Goal: Information Seeking & Learning: Find specific fact

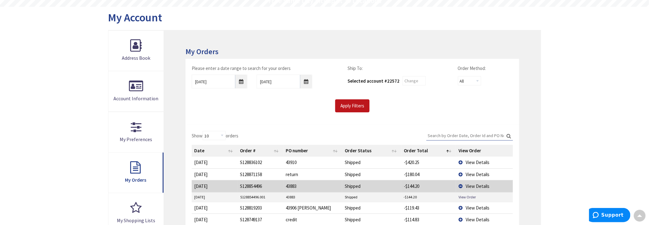
click at [462, 186] on td "View Details" at bounding box center [484, 186] width 57 height 12
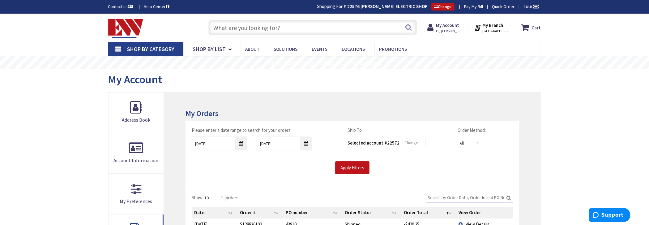
click at [248, 29] on input "text" at bounding box center [312, 27] width 209 height 15
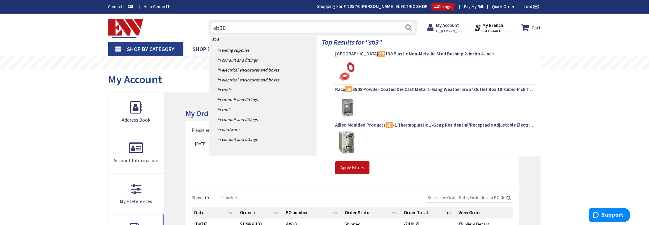
type input "sb300"
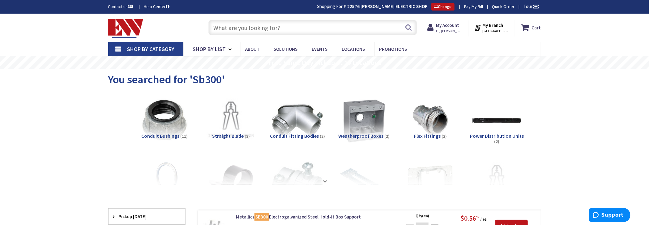
click at [280, 32] on input "text" at bounding box center [312, 27] width 209 height 15
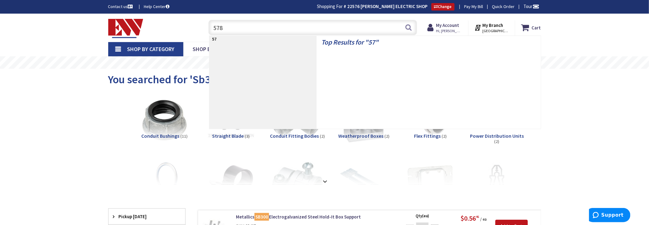
type input "5781"
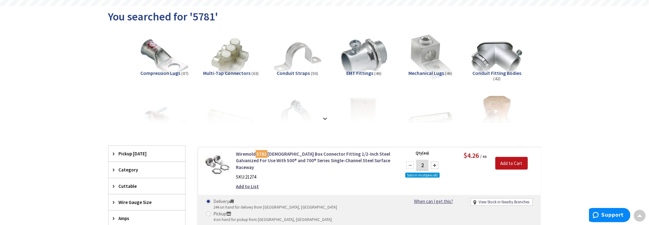
scroll to position [62, 0]
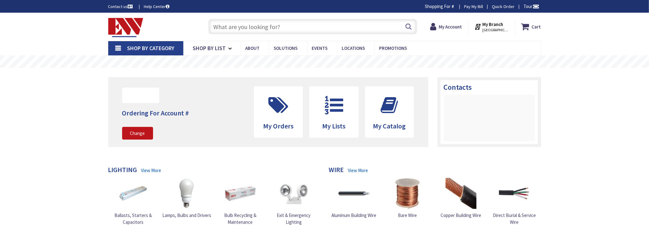
drag, startPoint x: 255, startPoint y: 28, endPoint x: 256, endPoint y: 23, distance: 5.3
click at [256, 26] on input "text" at bounding box center [312, 26] width 209 height 15
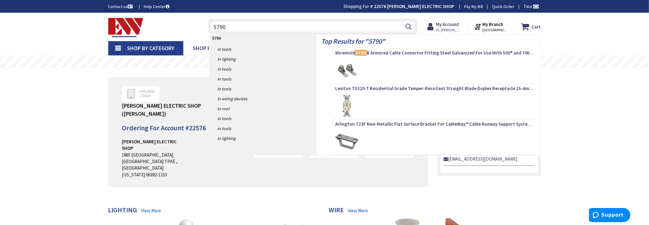
type input "5790b"
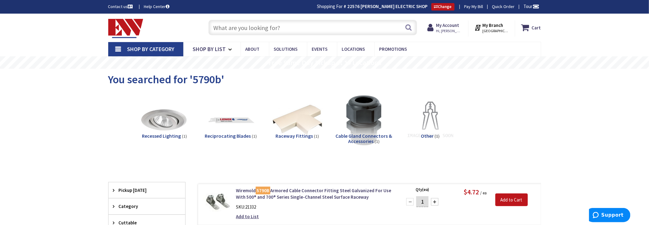
click at [235, 30] on input "text" at bounding box center [312, 27] width 209 height 15
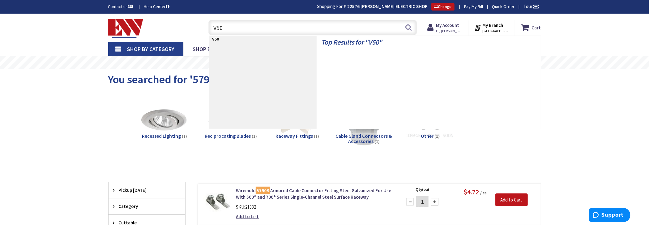
type input "V506"
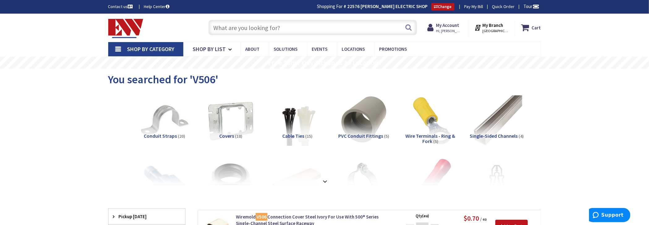
click at [283, 29] on input "text" at bounding box center [312, 27] width 209 height 15
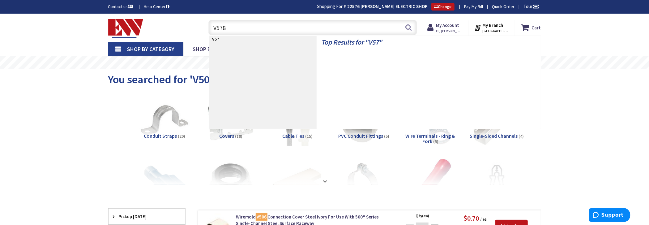
type input "V5785"
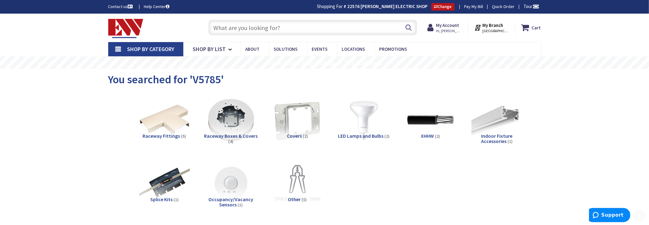
click at [249, 34] on input "text" at bounding box center [312, 27] width 209 height 15
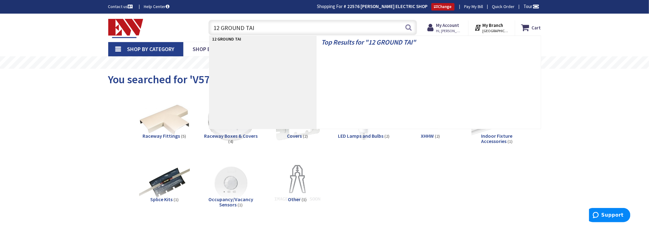
type input "12 GROUND TAIL"
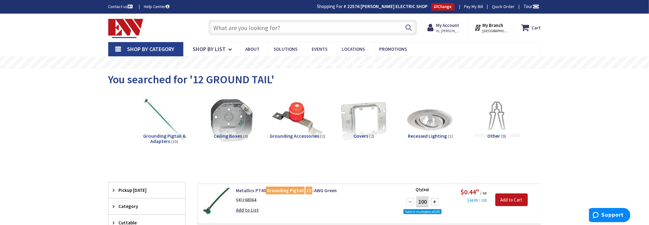
click at [246, 30] on input "text" at bounding box center [312, 27] width 209 height 15
paste input "THQL1120"
type input "THQL1120"
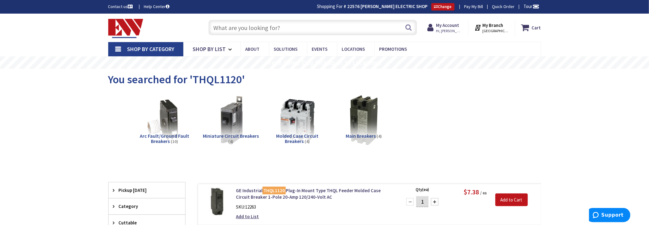
click at [300, 27] on input "text" at bounding box center [312, 27] width 209 height 15
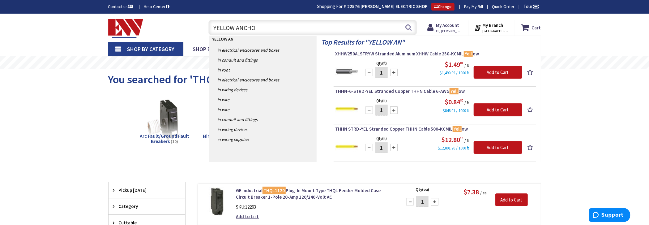
type input "YELLOW ANCHOR"
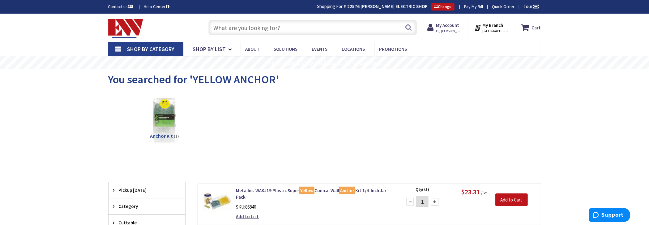
click at [324, 21] on input "text" at bounding box center [312, 27] width 209 height 15
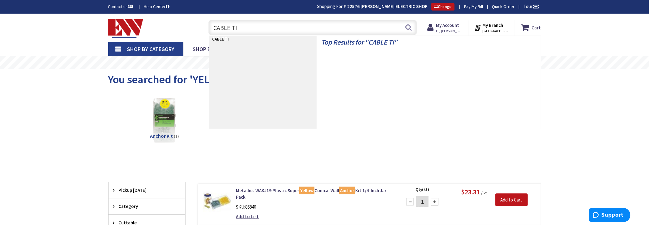
type input "CABLE TIE"
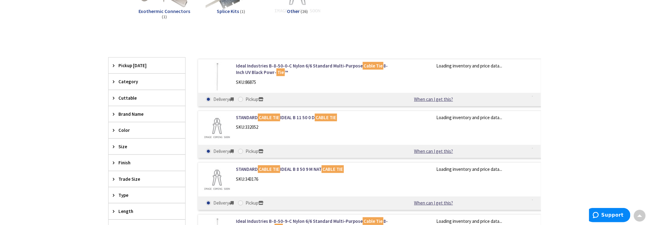
scroll to position [248, 0]
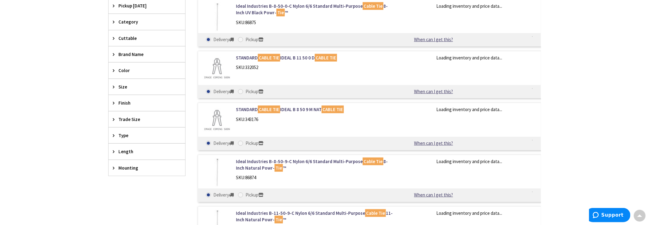
click at [119, 83] on span "Size" at bounding box center [144, 86] width 50 height 6
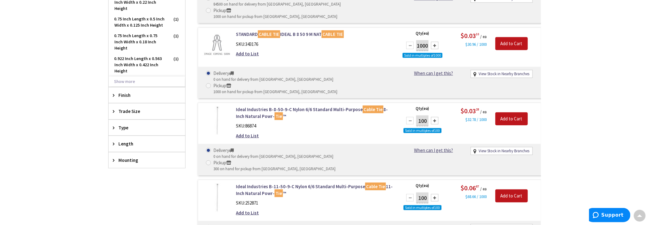
scroll to position [371, 0]
click at [131, 141] on span "Length" at bounding box center [144, 143] width 50 height 6
click at [136, 161] on span "8" at bounding box center [147, 166] width 77 height 11
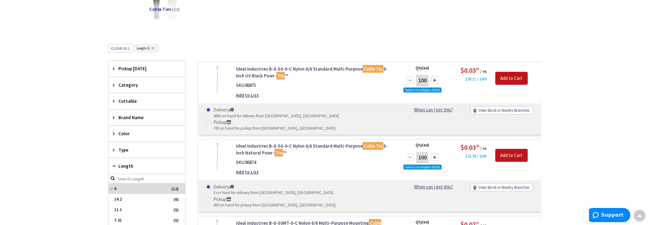
scroll to position [0, 0]
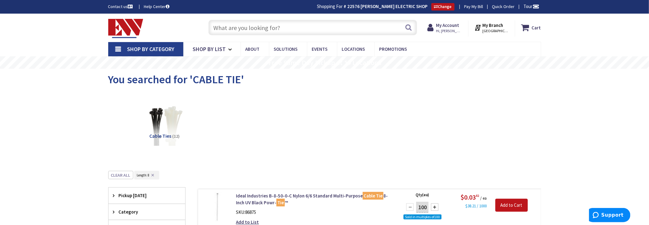
click at [257, 36] on div "Search" at bounding box center [311, 27] width 212 height 20
click at [260, 28] on input "text" at bounding box center [312, 27] width 209 height 15
type input "G"
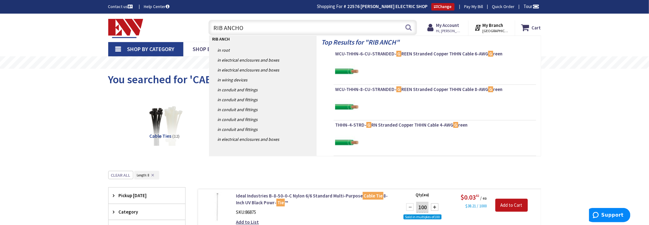
type input "RIB ANCHOR"
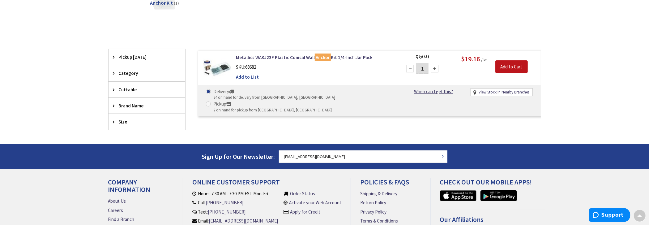
scroll to position [9, 0]
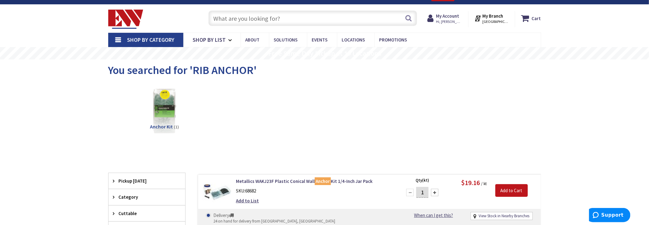
click at [268, 10] on div "Search" at bounding box center [311, 18] width 212 height 20
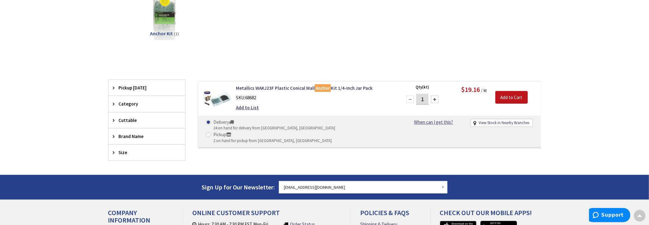
scroll to position [0, 0]
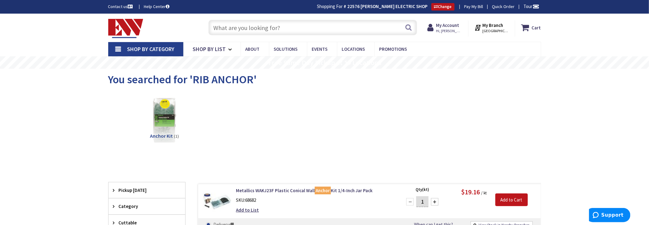
click at [231, 25] on input "text" at bounding box center [312, 27] width 209 height 15
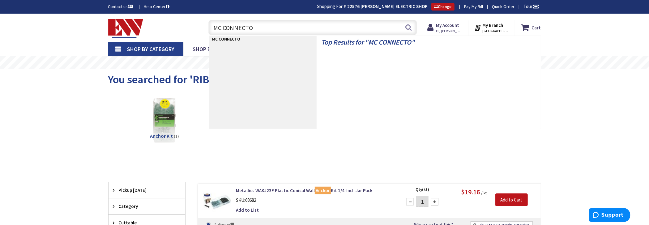
type input "MC CONNECTOR"
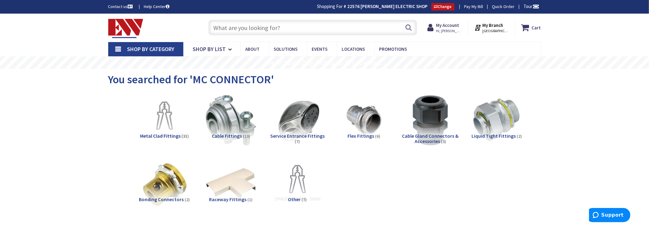
click at [237, 27] on input "text" at bounding box center [312, 27] width 209 height 15
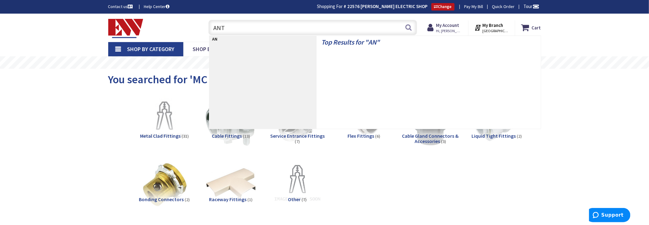
type input "ANTI"
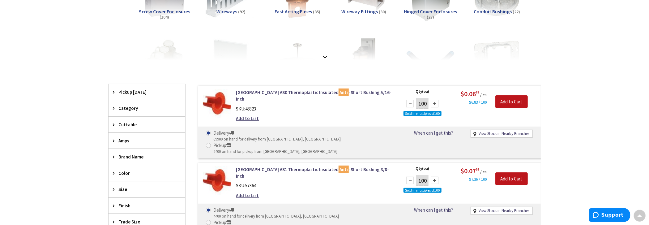
scroll to position [124, 0]
click at [236, 51] on div at bounding box center [325, 44] width 402 height 34
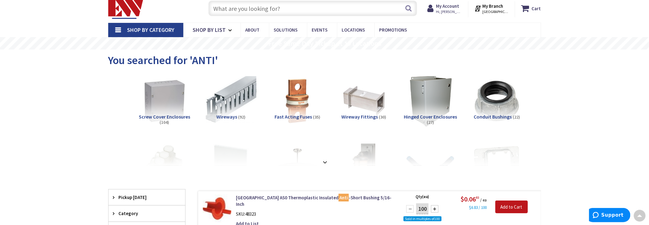
scroll to position [0, 0]
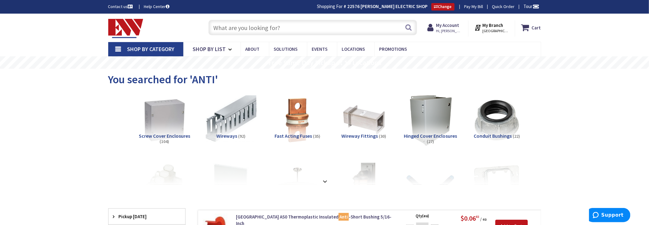
click at [262, 26] on input "text" at bounding box center [312, 27] width 209 height 15
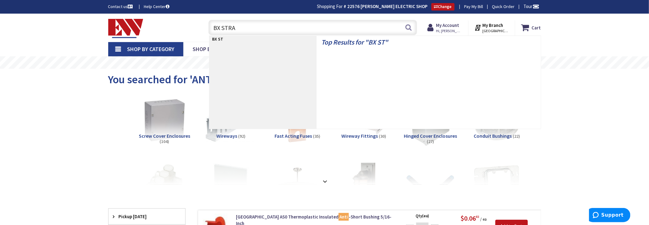
type input "BX STRAP"
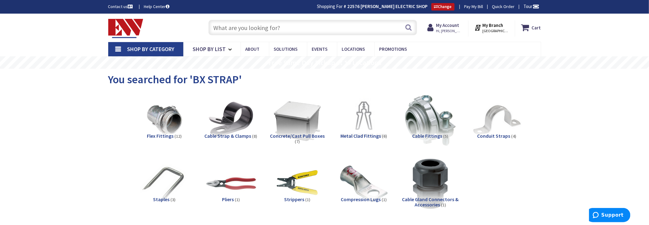
click at [254, 30] on input "text" at bounding box center [312, 27] width 209 height 15
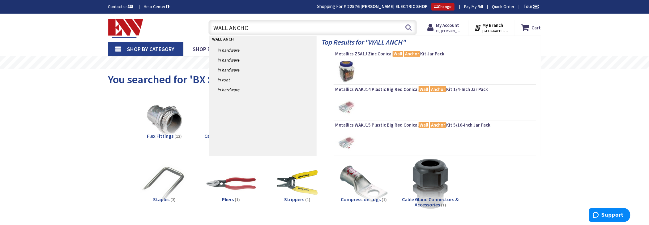
type input "WALL ANCHOR"
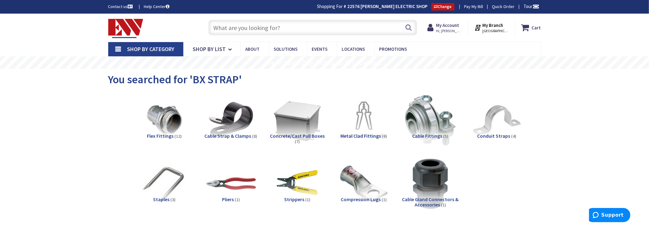
click at [251, 28] on input "text" at bounding box center [312, 27] width 209 height 15
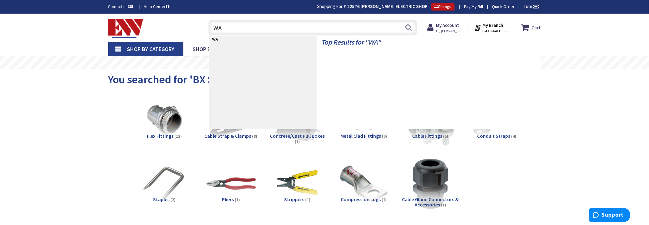
type input "W"
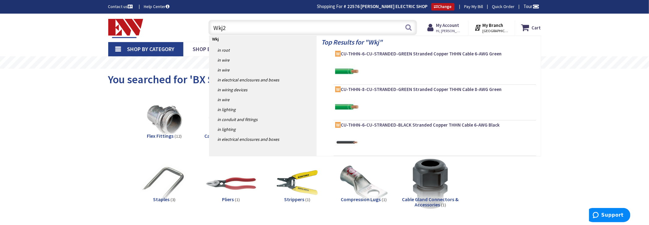
type input "Wkj23"
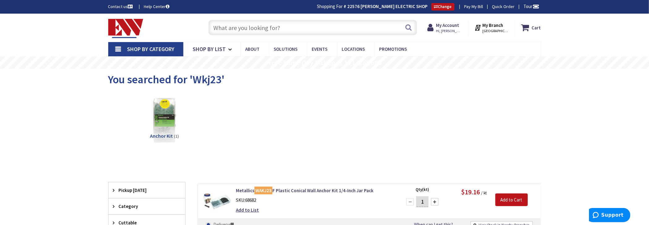
click at [251, 24] on input "text" at bounding box center [312, 27] width 209 height 15
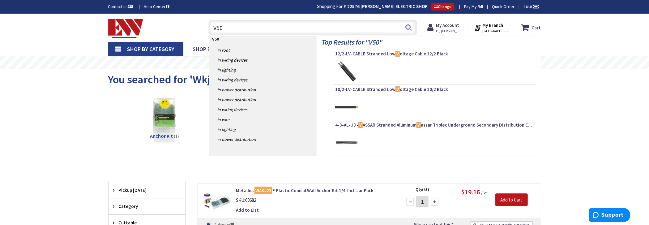
type input "V506"
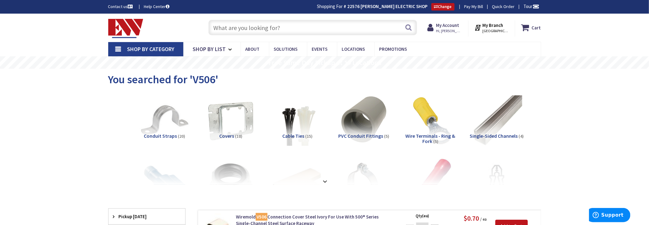
click at [244, 30] on input "text" at bounding box center [312, 27] width 209 height 15
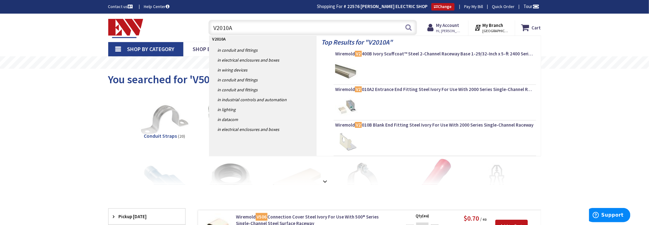
type input "V2010A2"
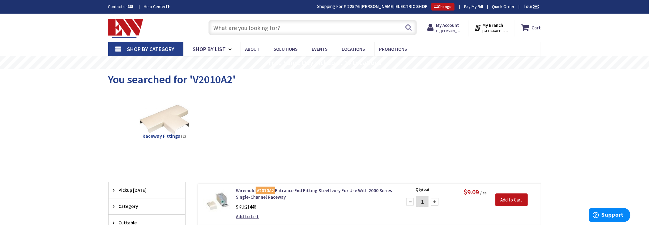
click at [276, 24] on input "text" at bounding box center [312, 27] width 209 height 15
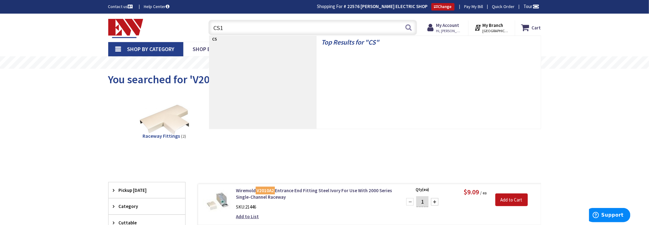
type input "CS14"
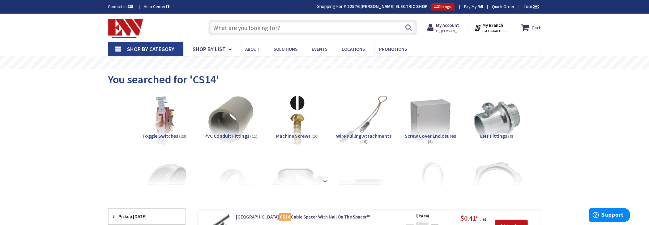
click at [287, 20] on input "text" at bounding box center [312, 27] width 209 height 15
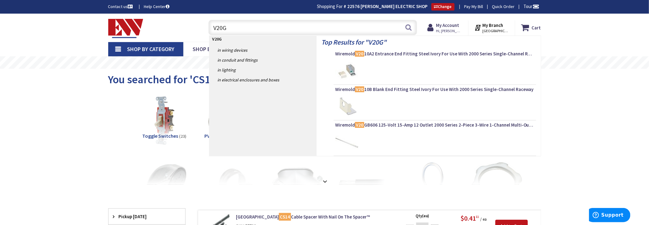
type input "V20GB"
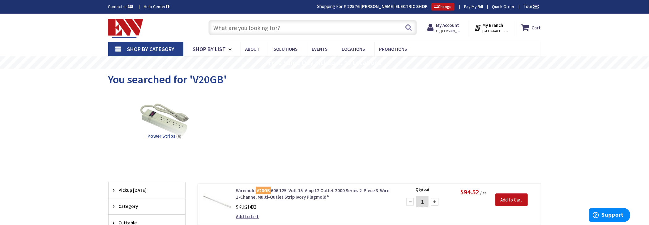
click at [267, 189] on mark "V20GB" at bounding box center [263, 190] width 15 height 8
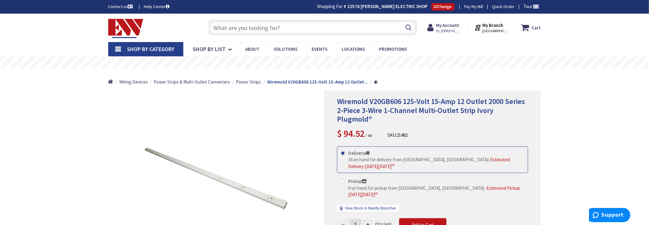
click at [236, 26] on input "text" at bounding box center [312, 27] width 209 height 15
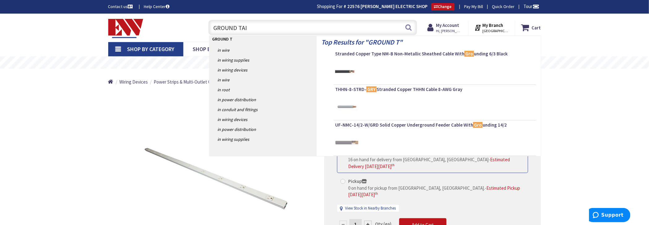
type input "GROUND TAIL"
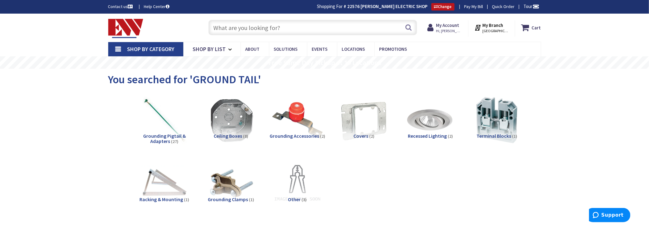
click at [313, 30] on input "text" at bounding box center [312, 27] width 209 height 15
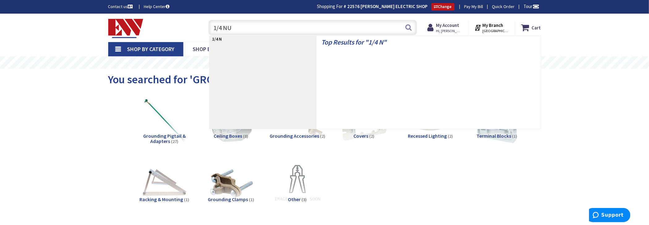
type input "1/4 NUT"
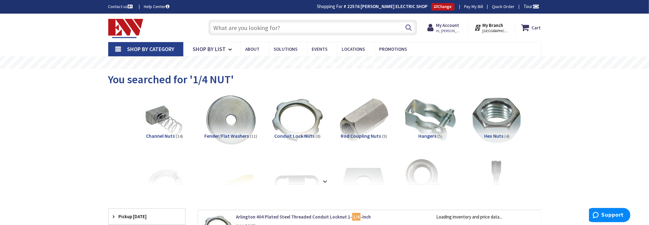
click at [270, 27] on input "text" at bounding box center [312, 27] width 209 height 15
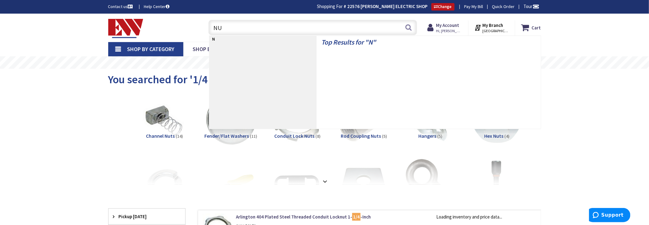
type input "NUT"
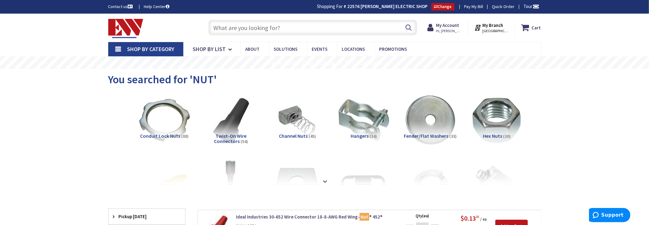
click at [245, 22] on input "text" at bounding box center [312, 27] width 209 height 15
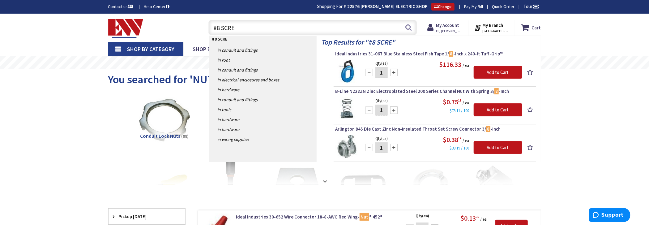
type input "#8 SCREW"
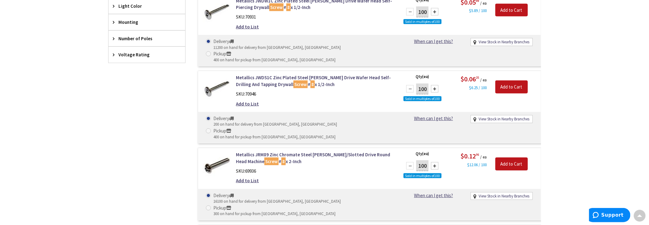
scroll to position [464, 0]
